Goal: Use online tool/utility: Utilize a website feature to perform a specific function

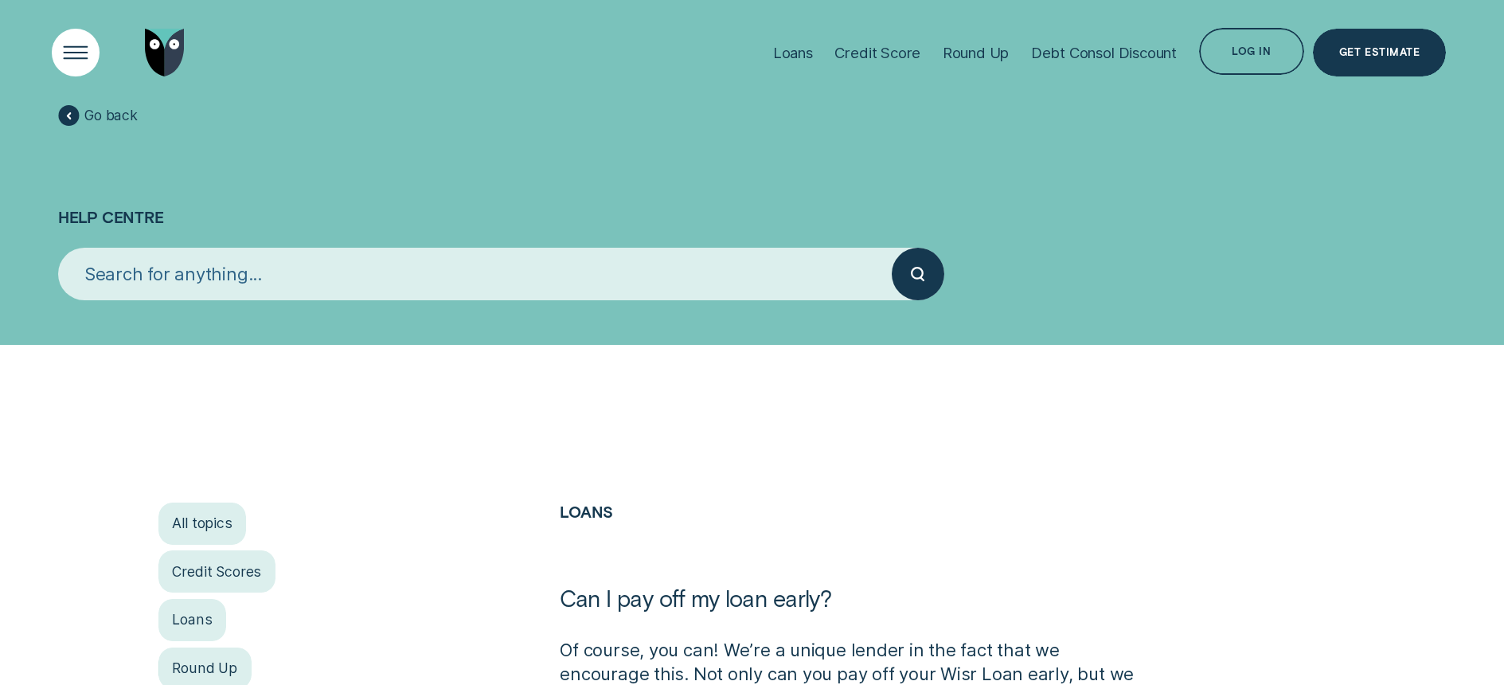
click at [82, 44] on div "Open Menu" at bounding box center [75, 52] width 67 height 67
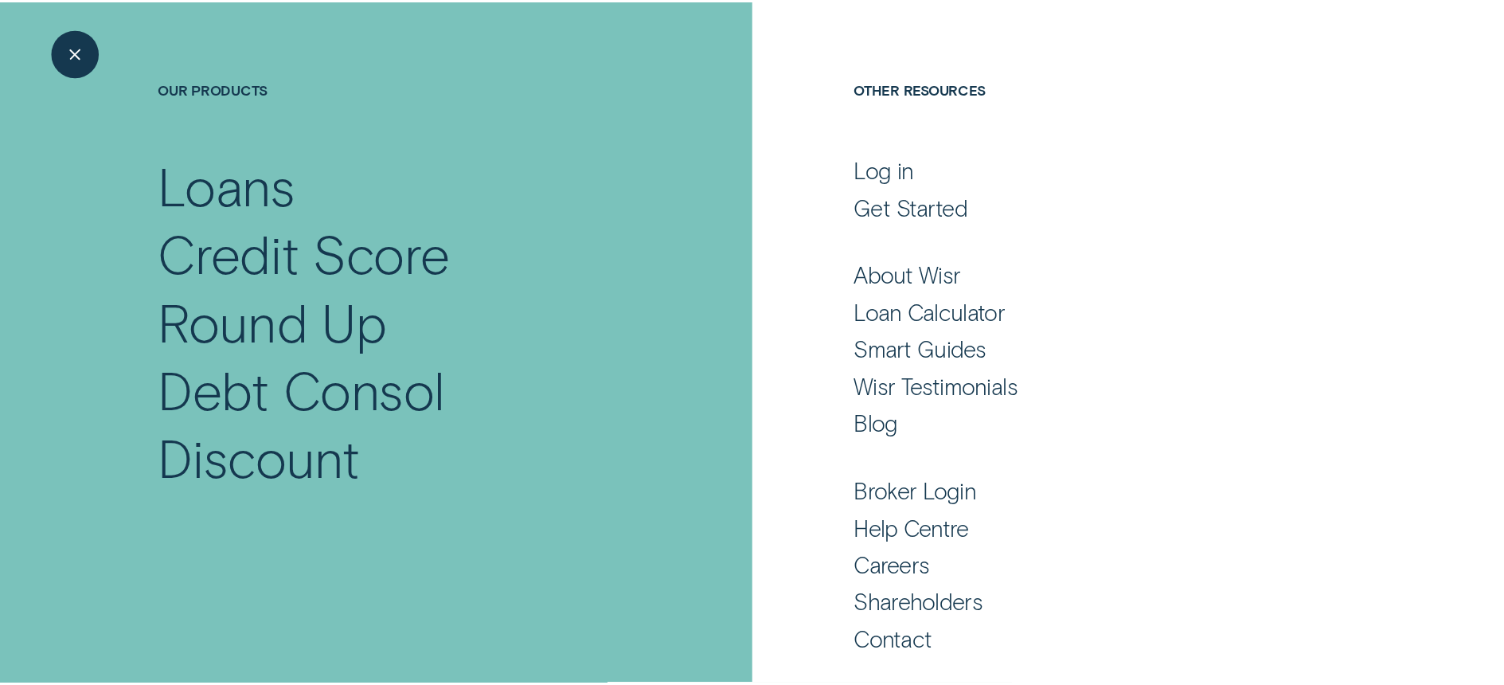
scroll to position [139, 0]
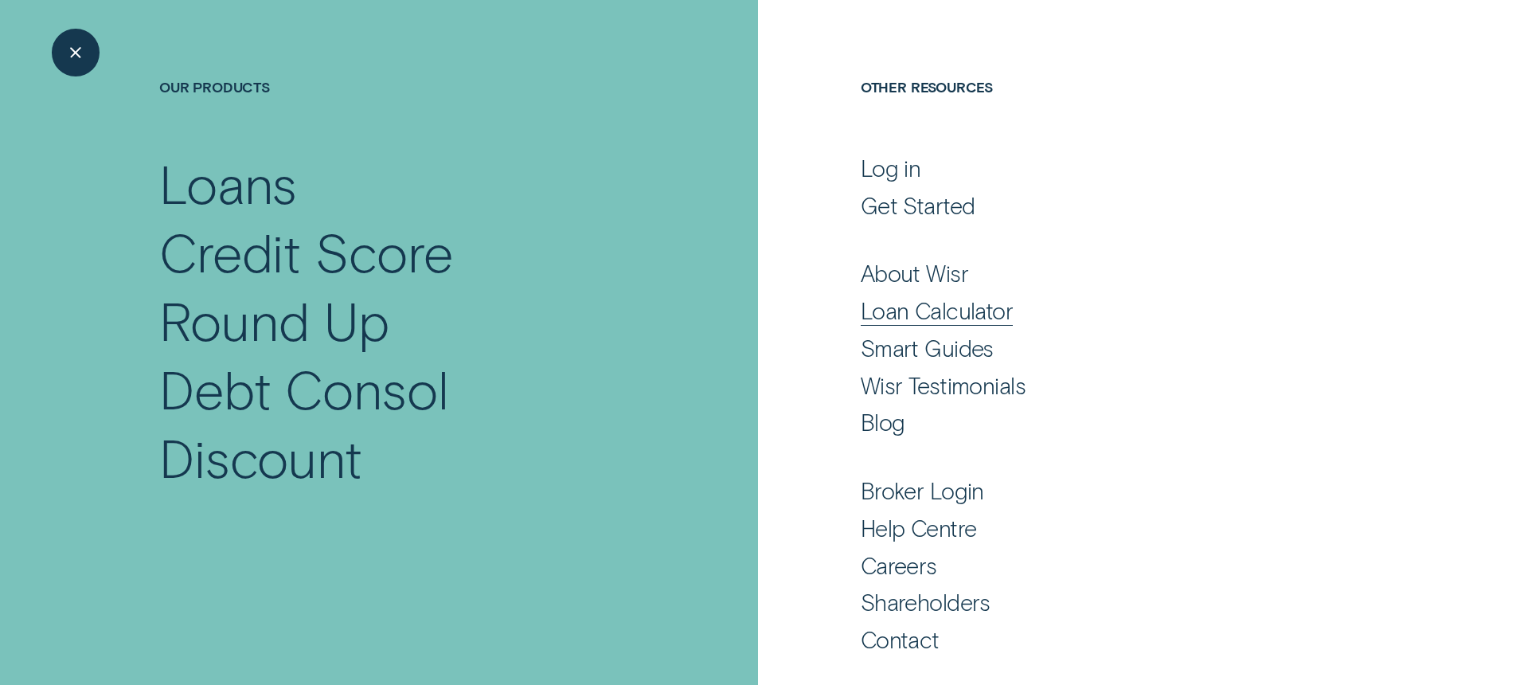
click at [973, 306] on div "Loan Calculator" at bounding box center [937, 310] width 152 height 29
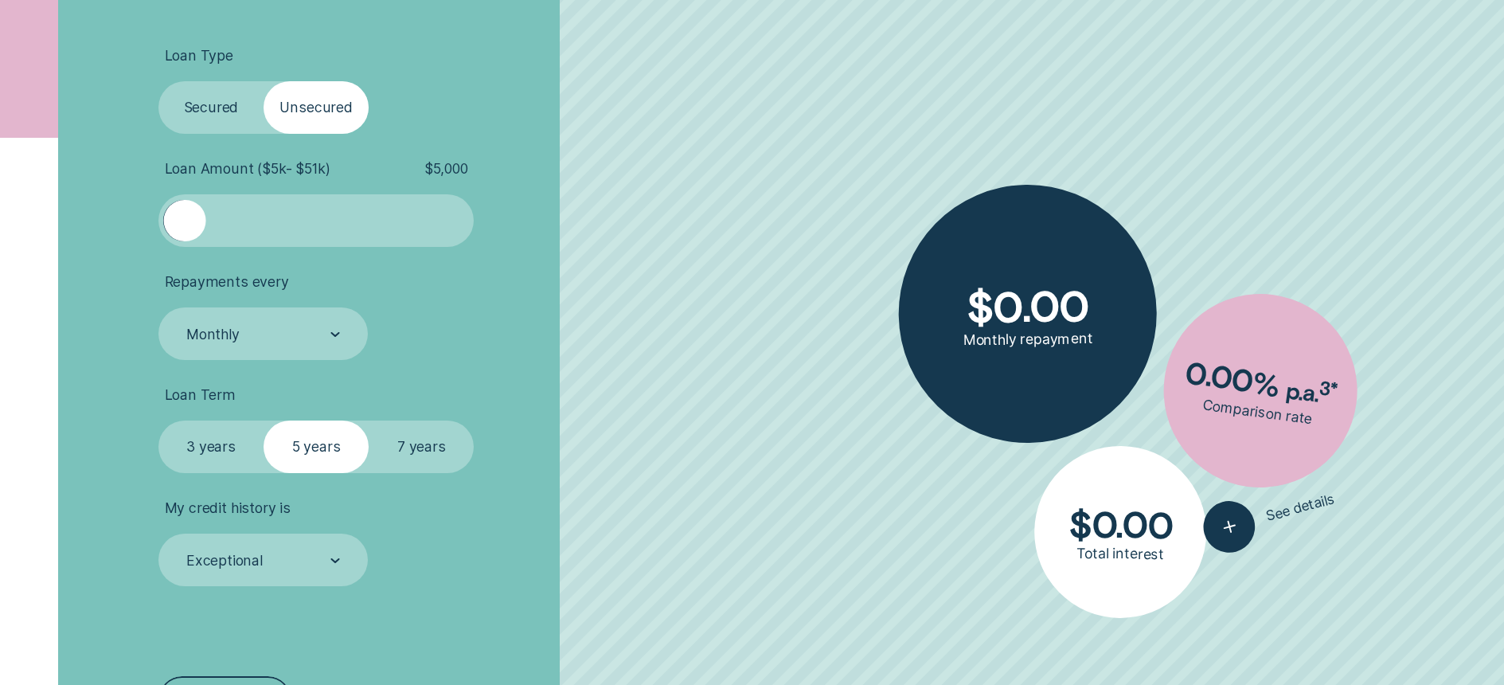
click at [213, 101] on label "Secured" at bounding box center [210, 107] width 105 height 53
click at [158, 81] on input "Secured" at bounding box center [158, 81] width 0 height 0
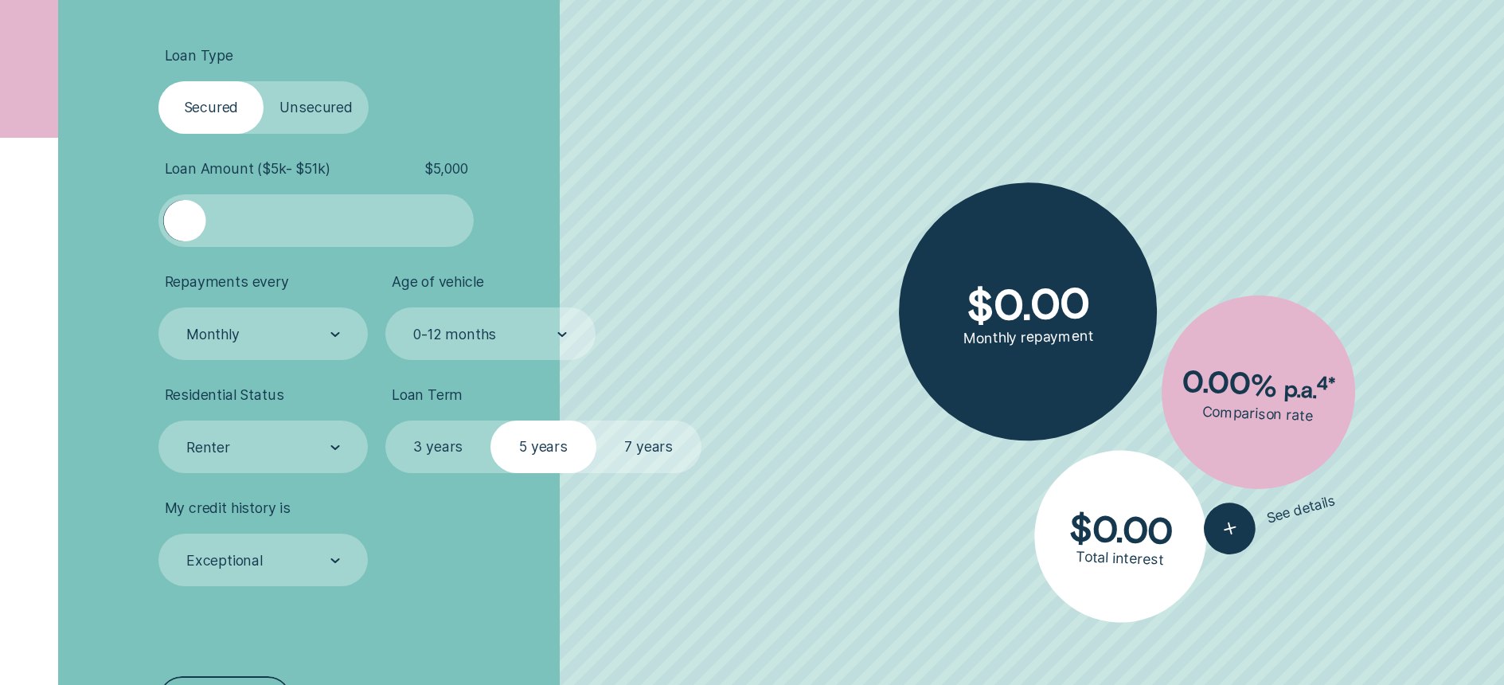
drag, startPoint x: 193, startPoint y: 211, endPoint x: 269, endPoint y: 166, distance: 88.9
click at [183, 216] on div at bounding box center [184, 221] width 42 height 42
click at [333, 99] on label "Unsecured" at bounding box center [315, 107] width 105 height 53
click at [263, 81] on input "Unsecured" at bounding box center [263, 81] width 0 height 0
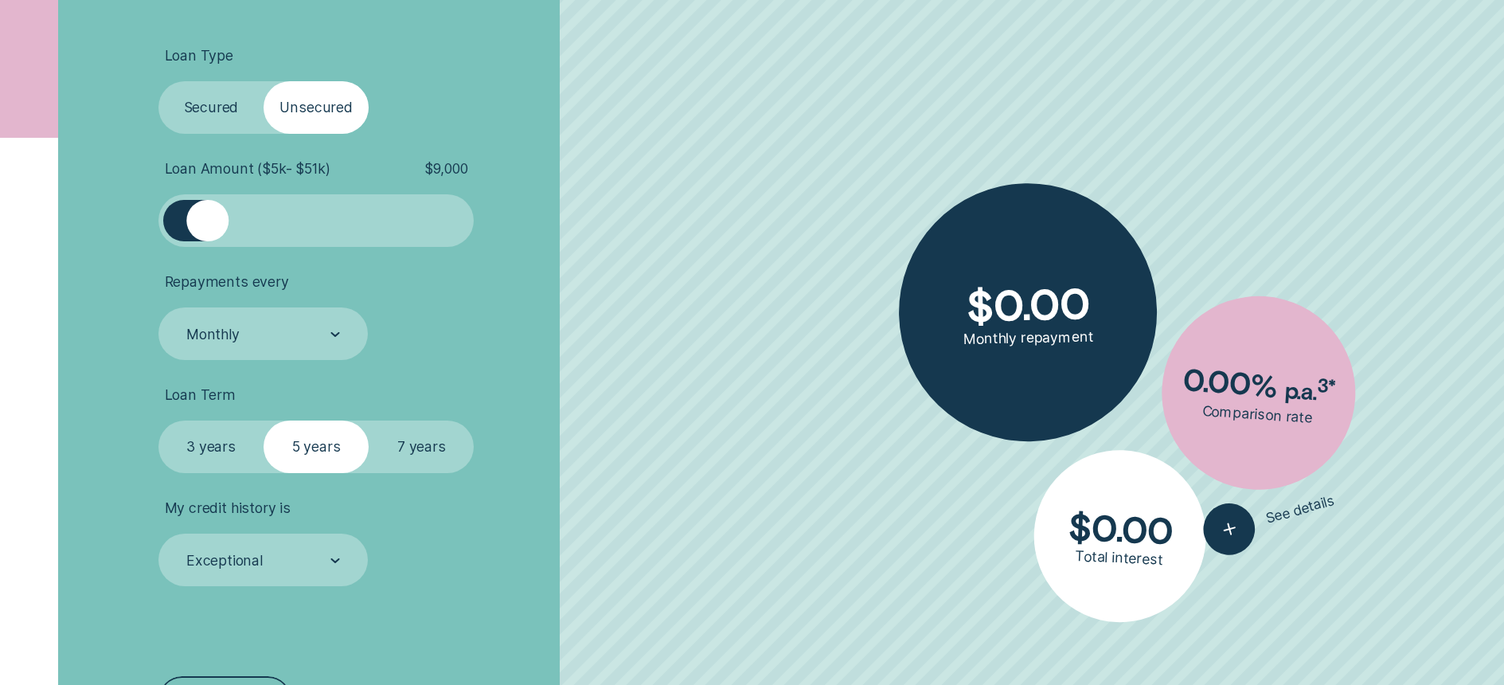
drag, startPoint x: 185, startPoint y: 231, endPoint x: 209, endPoint y: 230, distance: 23.9
click at [209, 230] on div at bounding box center [207, 221] width 42 height 42
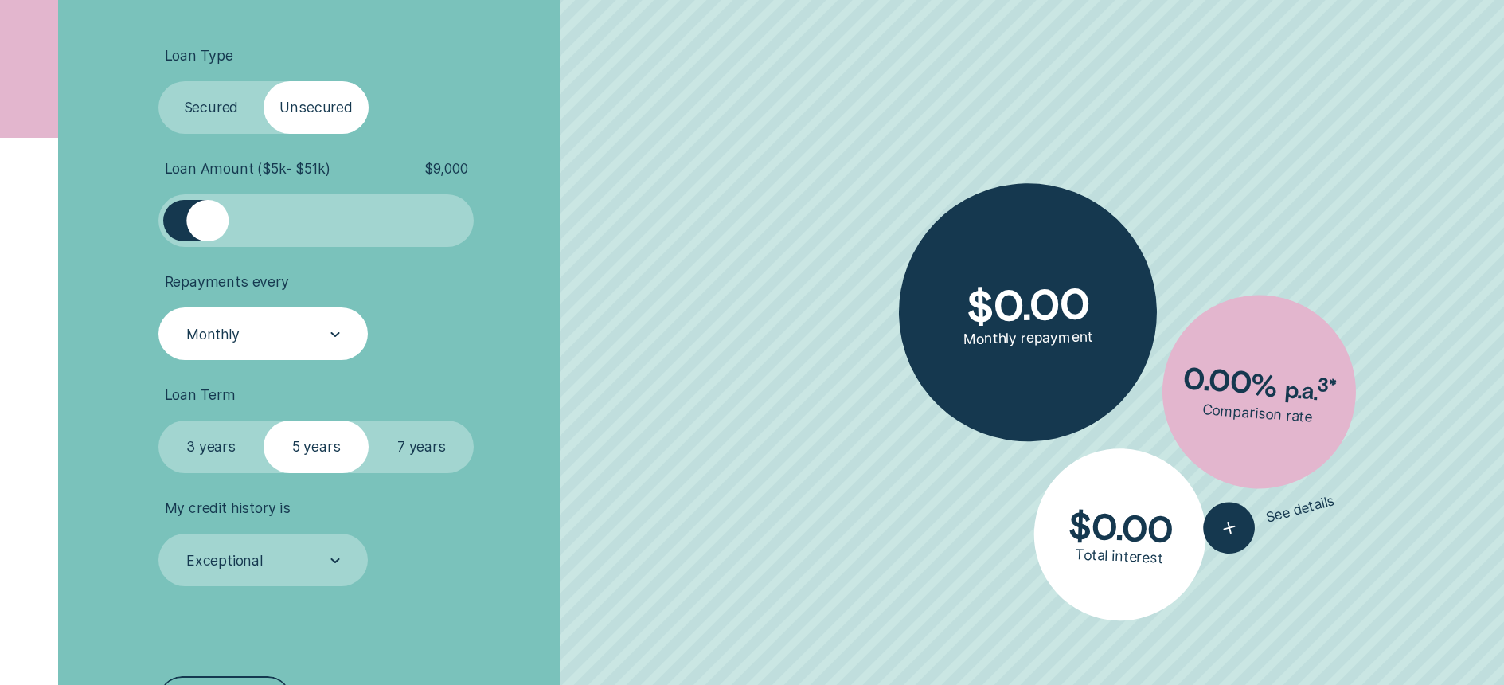
click at [329, 330] on div "Monthly" at bounding box center [262, 335] width 155 height 20
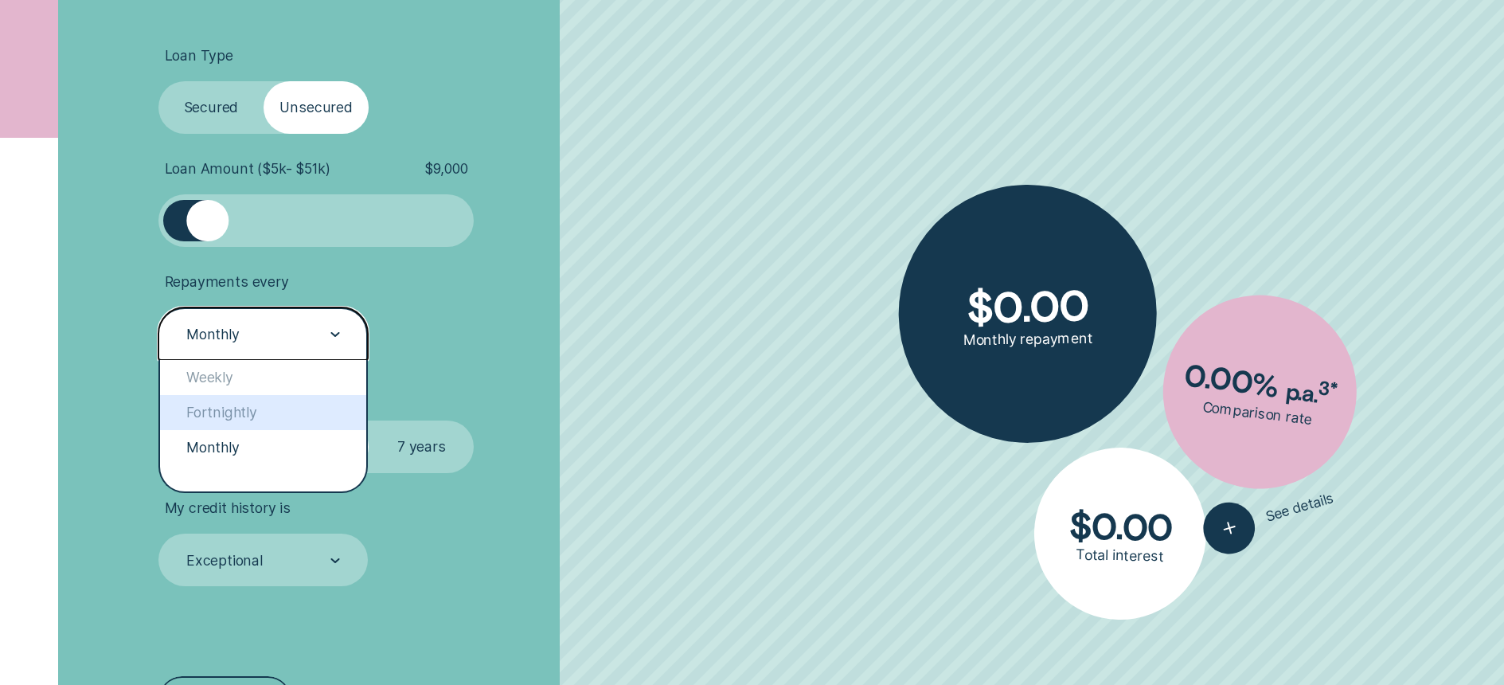
click at [541, 349] on li "Repayments every option Fortnightly focused, 2 of 3. 3 results available. Use U…" at bounding box center [400, 316] width 485 height 87
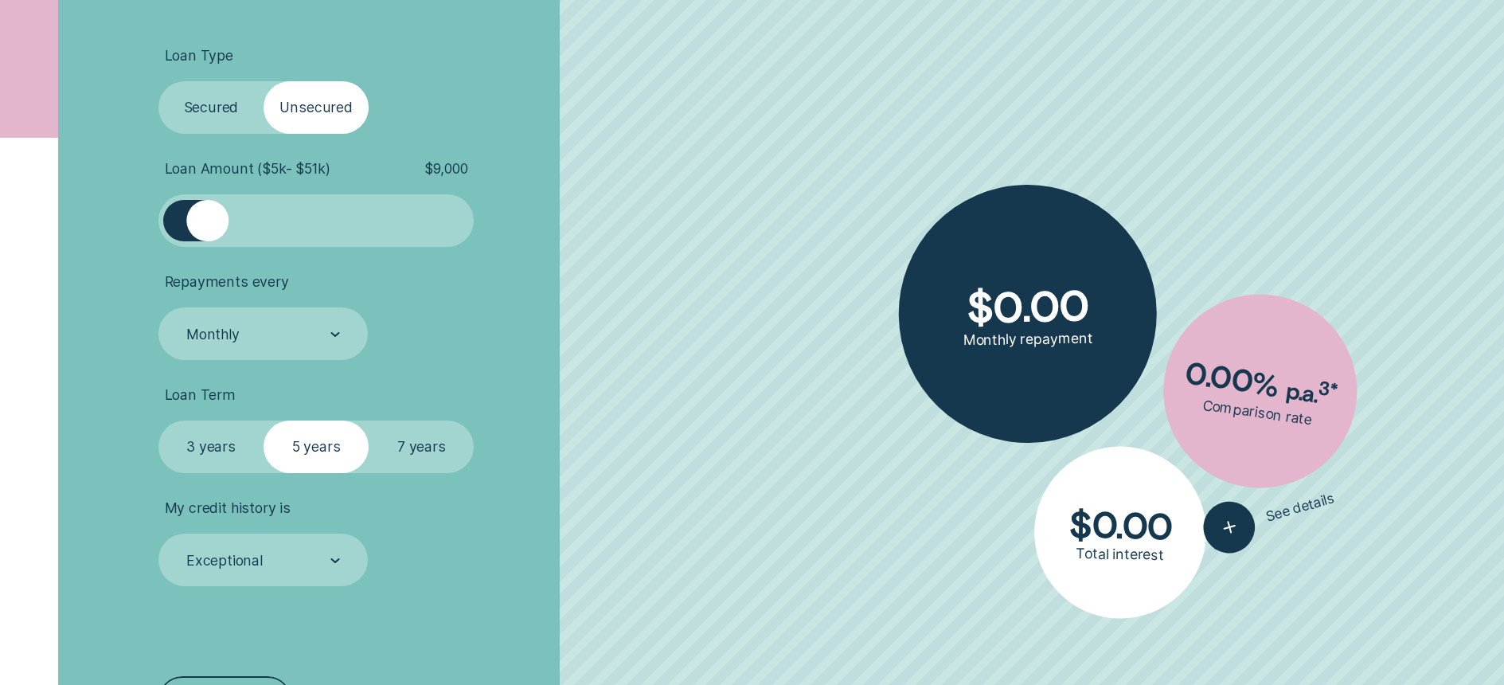
click at [178, 439] on label "3 years" at bounding box center [210, 446] width 105 height 53
click at [158, 420] on input "3 years" at bounding box center [158, 420] width 0 height 0
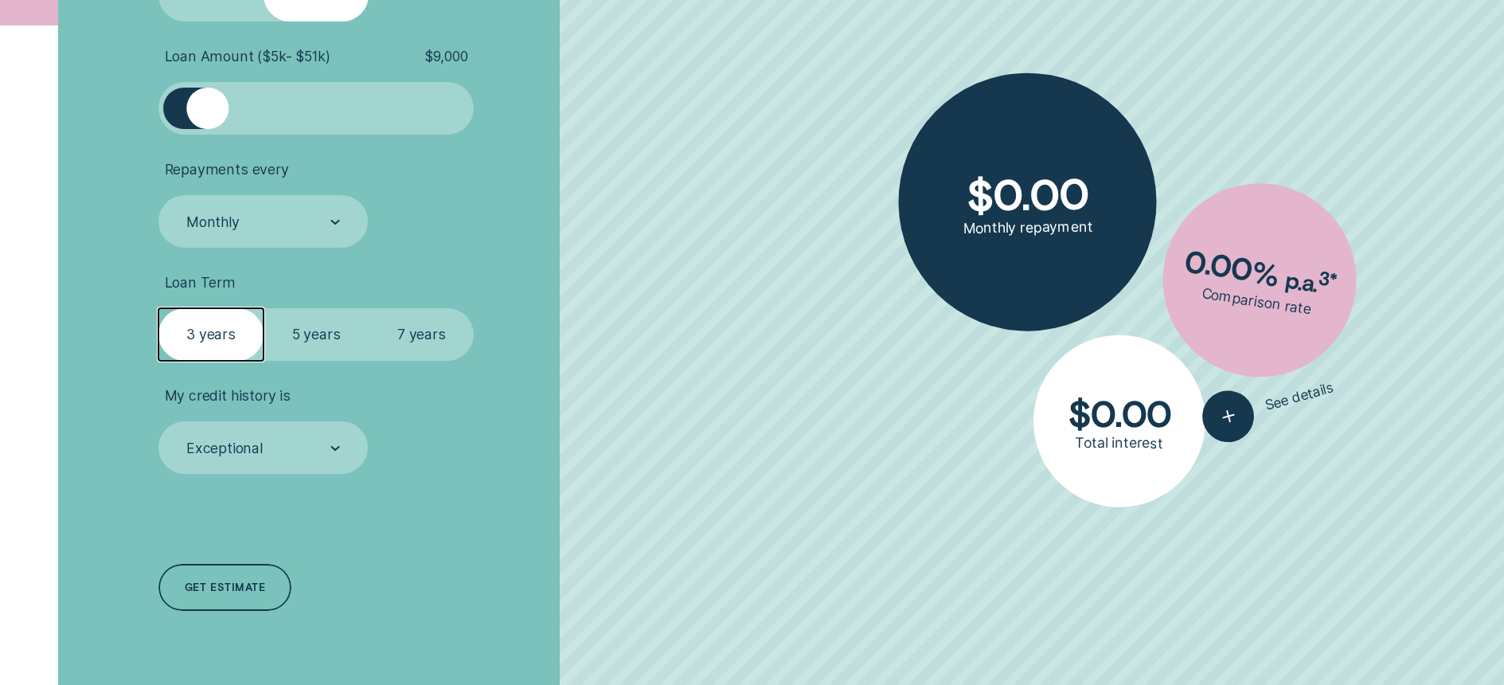
scroll to position [695, 0]
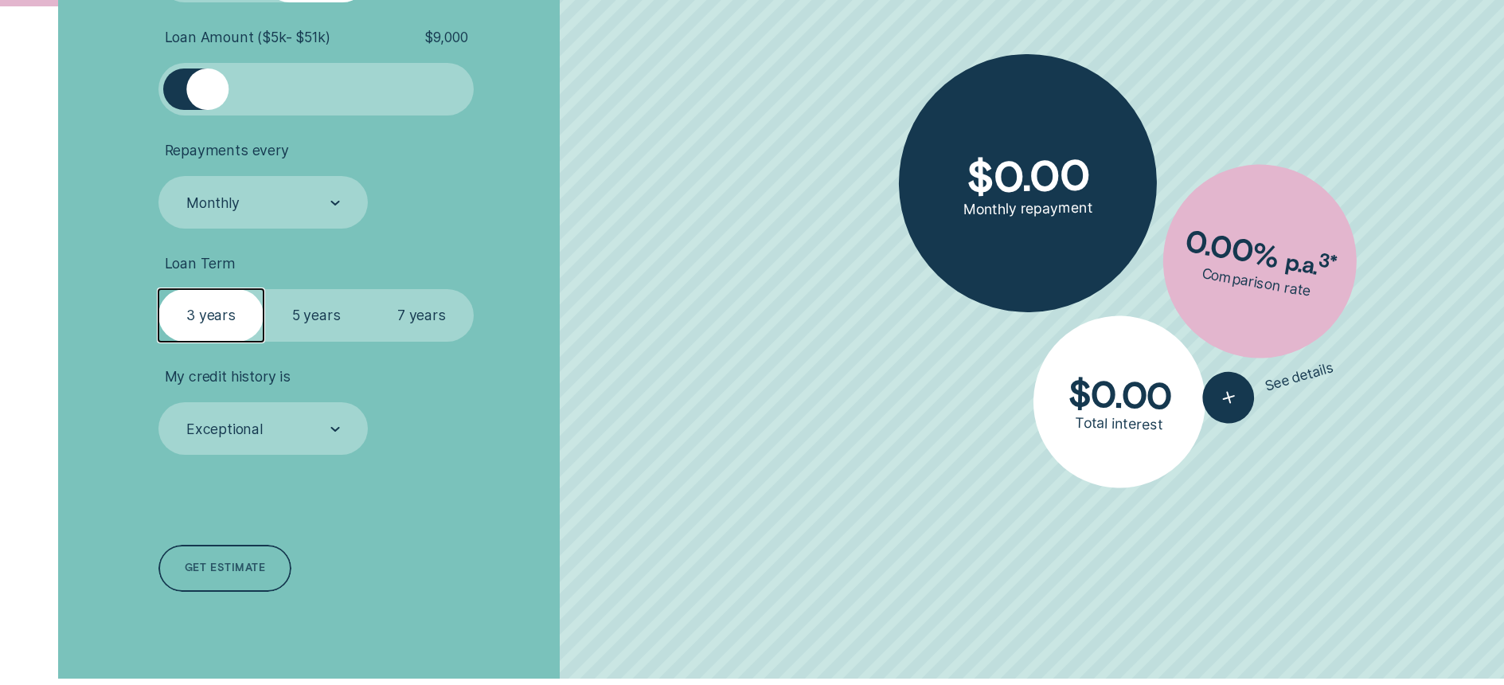
click at [267, 564] on div "Get estimate" at bounding box center [224, 567] width 133 height 47
